Goal: Check status: Check status

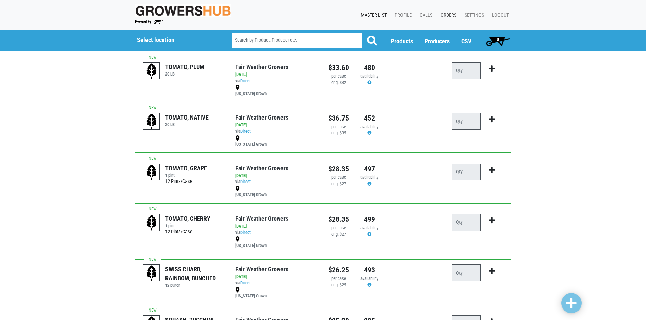
click at [452, 12] on link "Orders" at bounding box center [447, 15] width 24 height 13
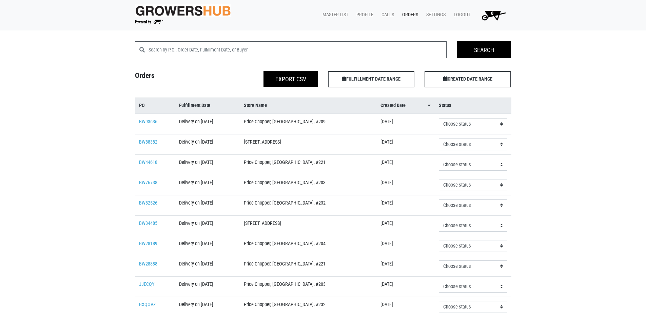
click at [404, 14] on link "Orders" at bounding box center [409, 14] width 24 height 13
click at [402, 14] on link "Orders" at bounding box center [409, 14] width 24 height 13
